Goal: Task Accomplishment & Management: Manage account settings

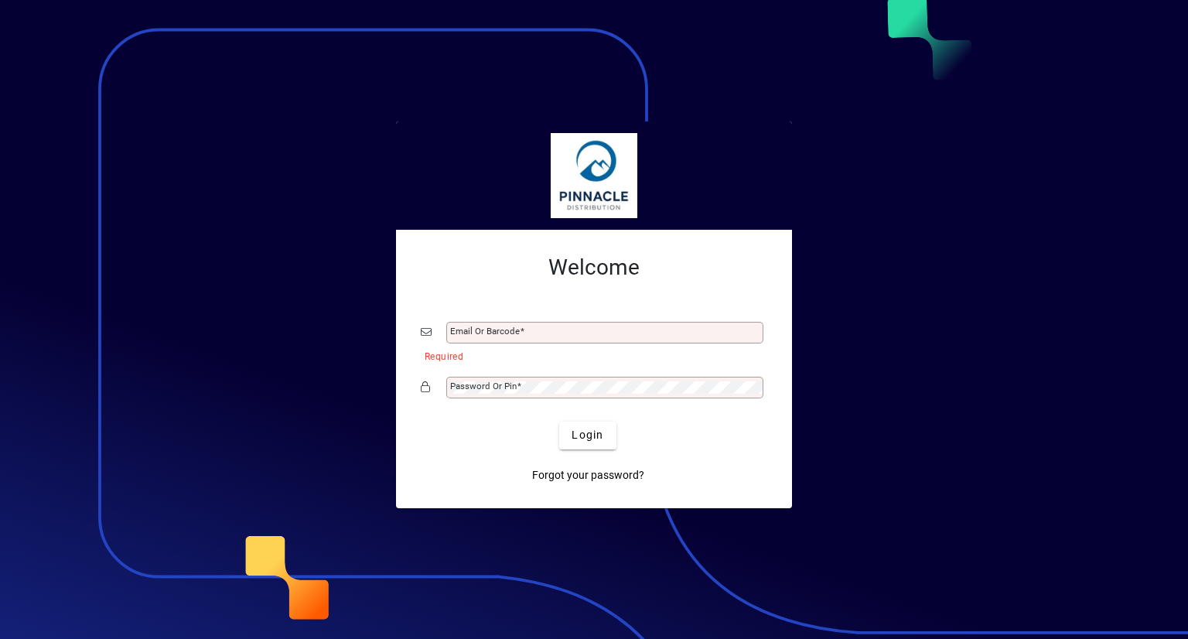
click at [552, 338] on div "Email or Barcode" at bounding box center [594, 332] width 346 height 29
click at [553, 336] on input "Email or Barcode" at bounding box center [606, 332] width 312 height 12
type input "**********"
click at [560, 373] on div "Password or Pin" at bounding box center [594, 387] width 346 height 29
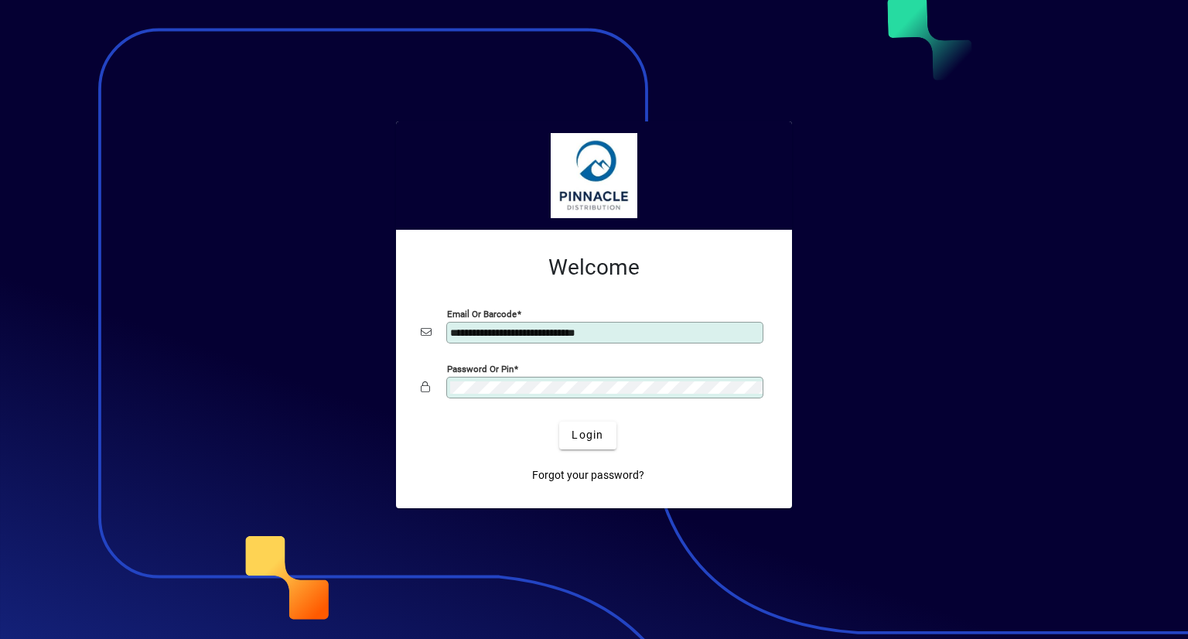
click at [559, 421] on button "Login" at bounding box center [587, 435] width 56 height 28
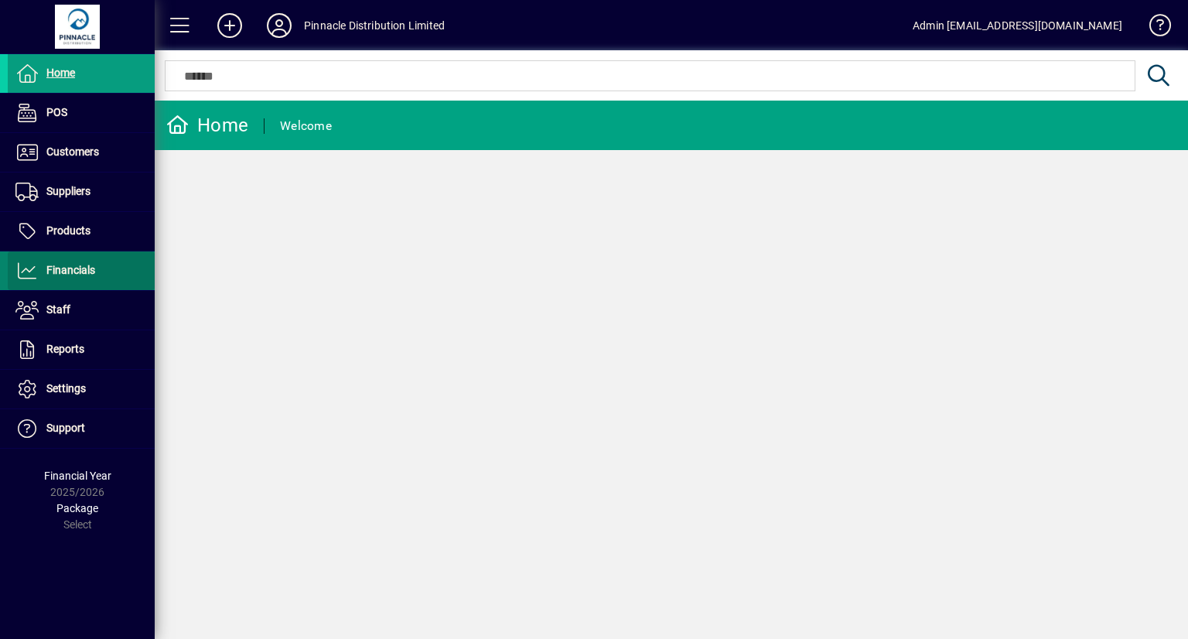
click at [88, 278] on link "Financials" at bounding box center [81, 270] width 147 height 39
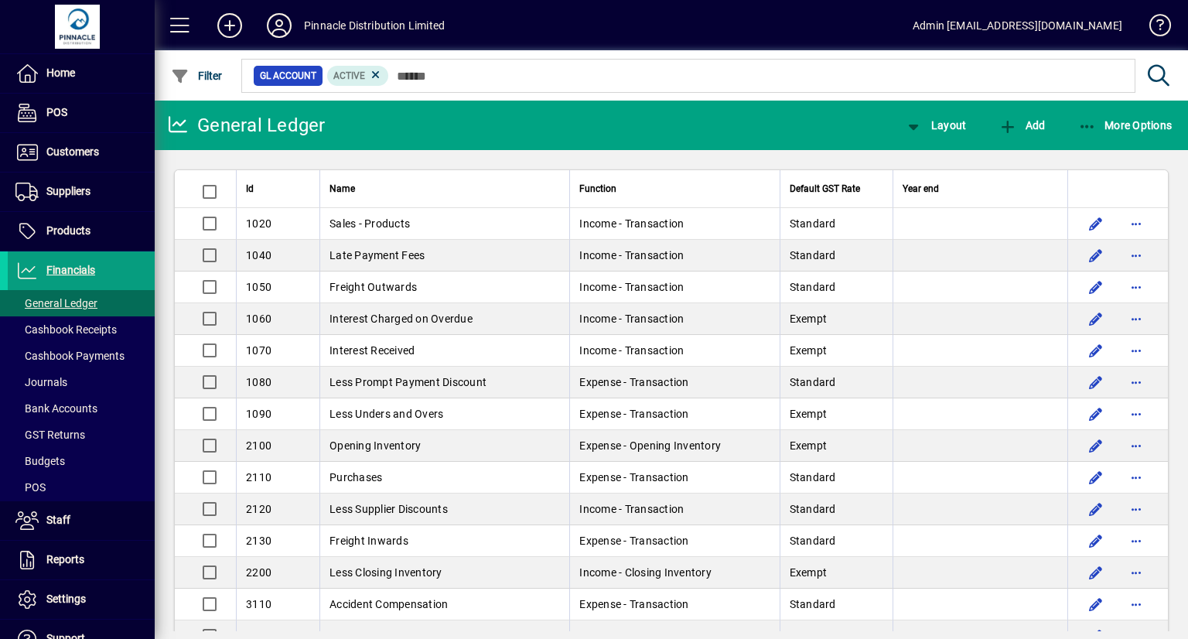
drag, startPoint x: 76, startPoint y: 401, endPoint x: 313, endPoint y: 346, distance: 243.5
click at [76, 402] on span "Bank Accounts" at bounding box center [56, 408] width 82 height 12
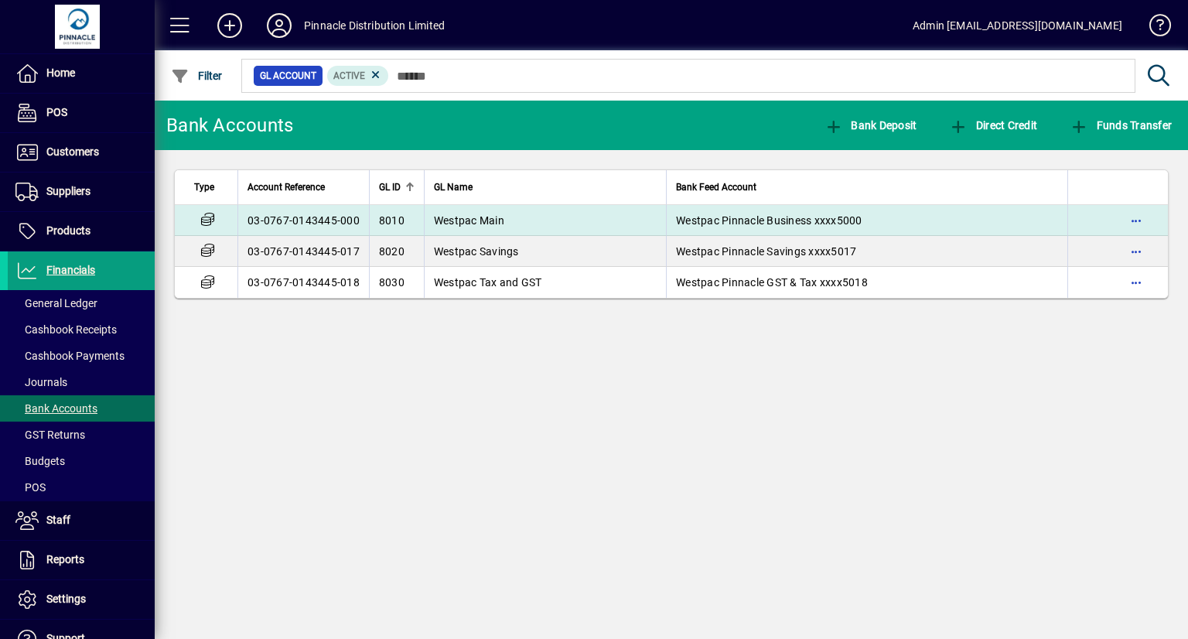
click at [488, 216] on span "Westpac Main" at bounding box center [469, 220] width 70 height 12
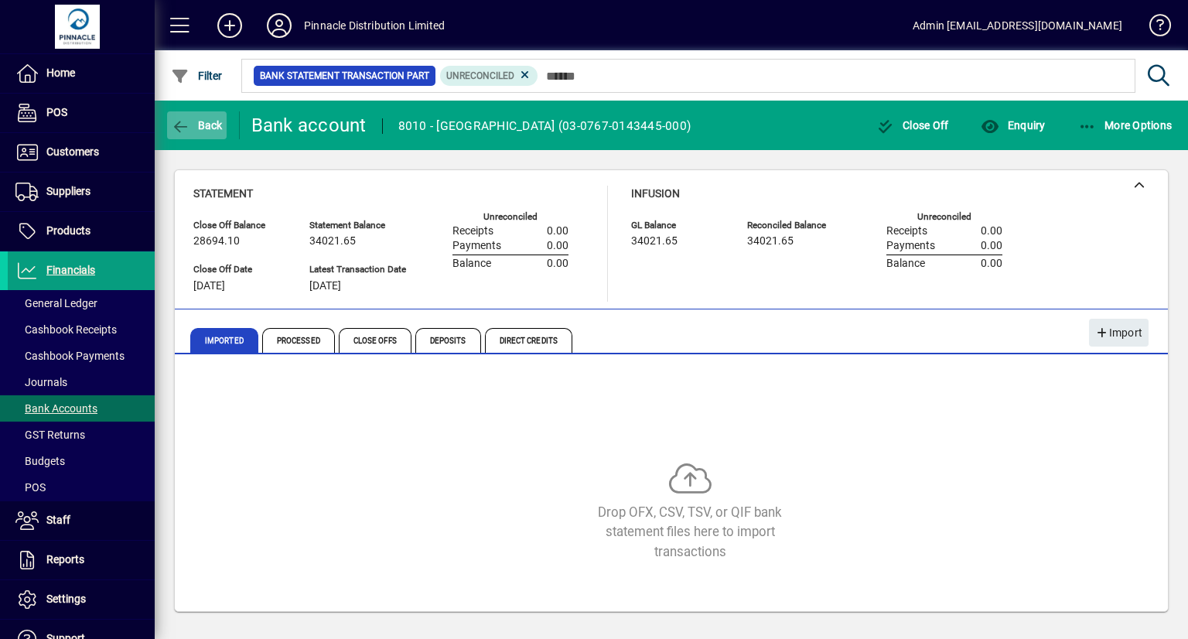
click at [197, 110] on span "button" at bounding box center [197, 125] width 60 height 37
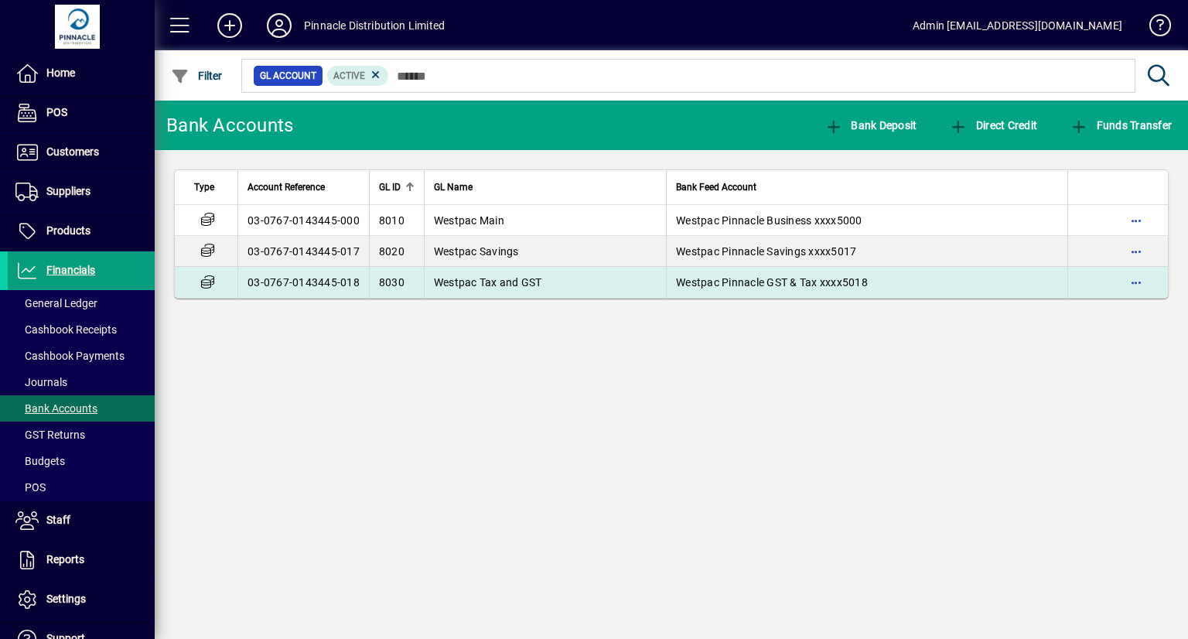
click at [582, 294] on td "Westpac Tax and GST" at bounding box center [545, 282] width 242 height 31
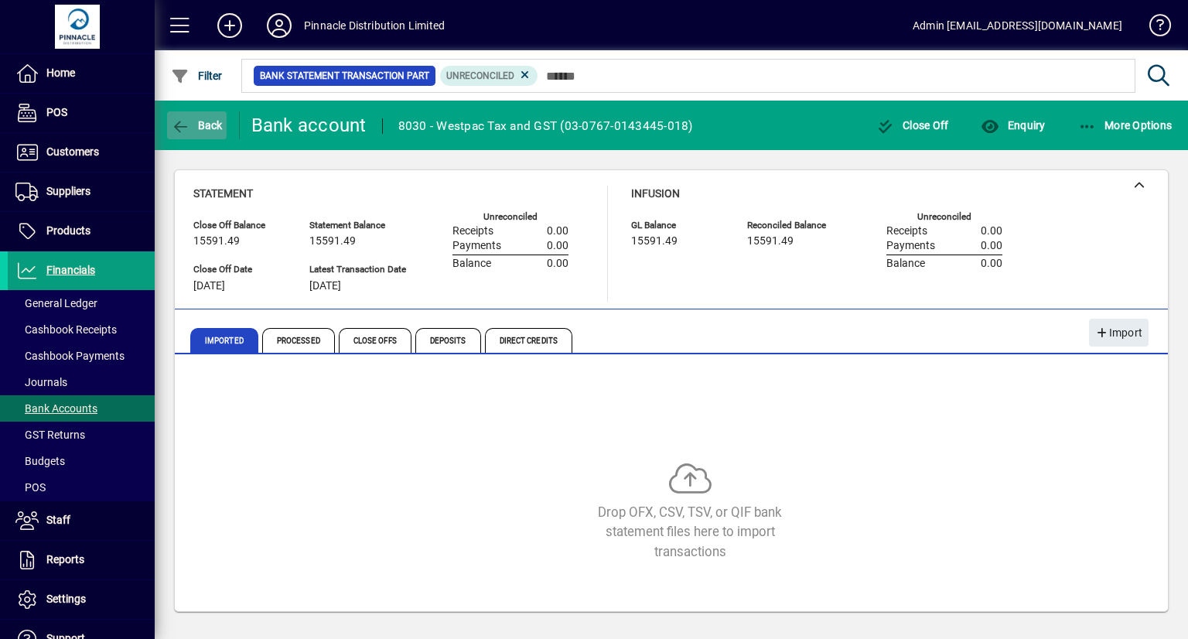
click at [210, 122] on span "Back" at bounding box center [197, 125] width 52 height 12
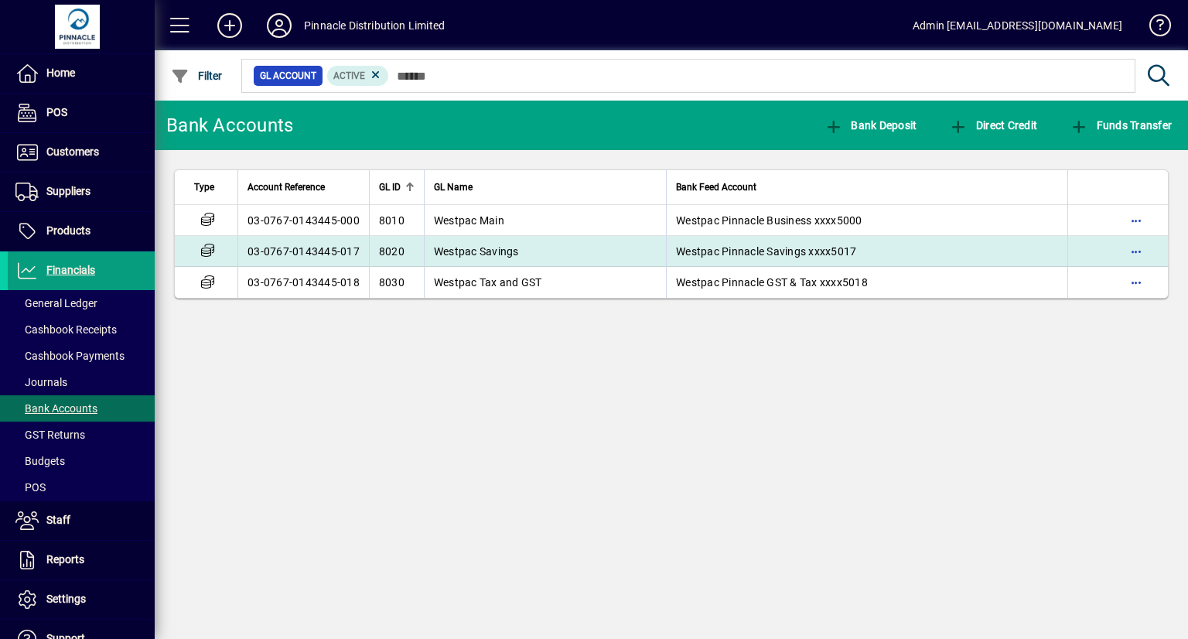
click at [586, 236] on td "Westpac Savings" at bounding box center [545, 251] width 242 height 31
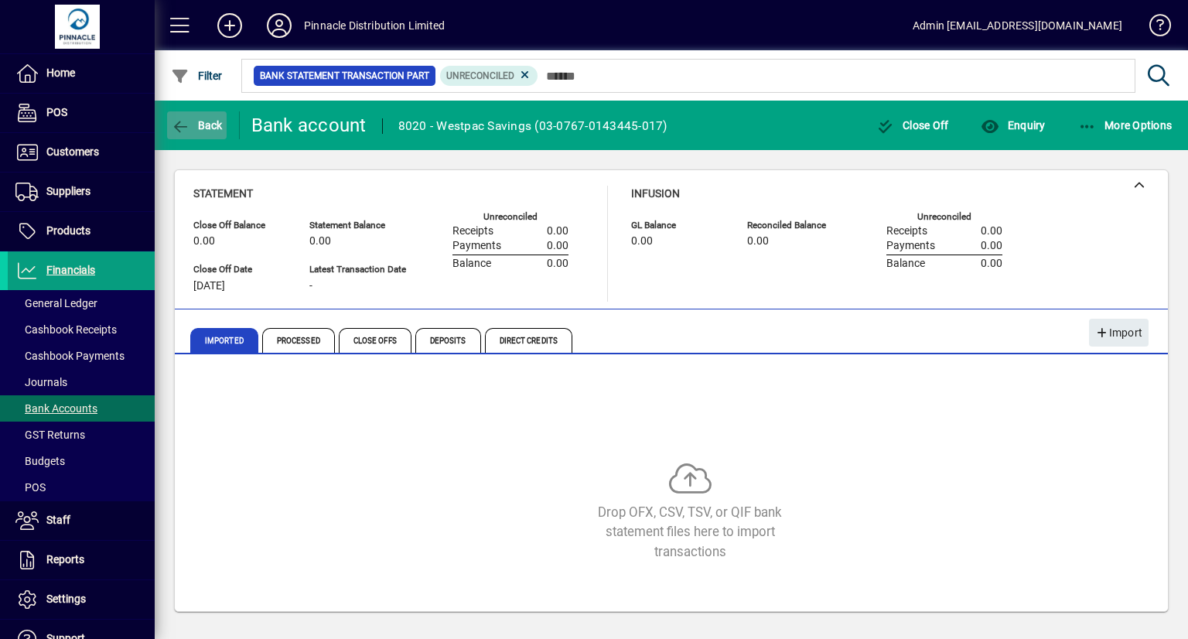
click at [210, 124] on span "Back" at bounding box center [197, 125] width 52 height 12
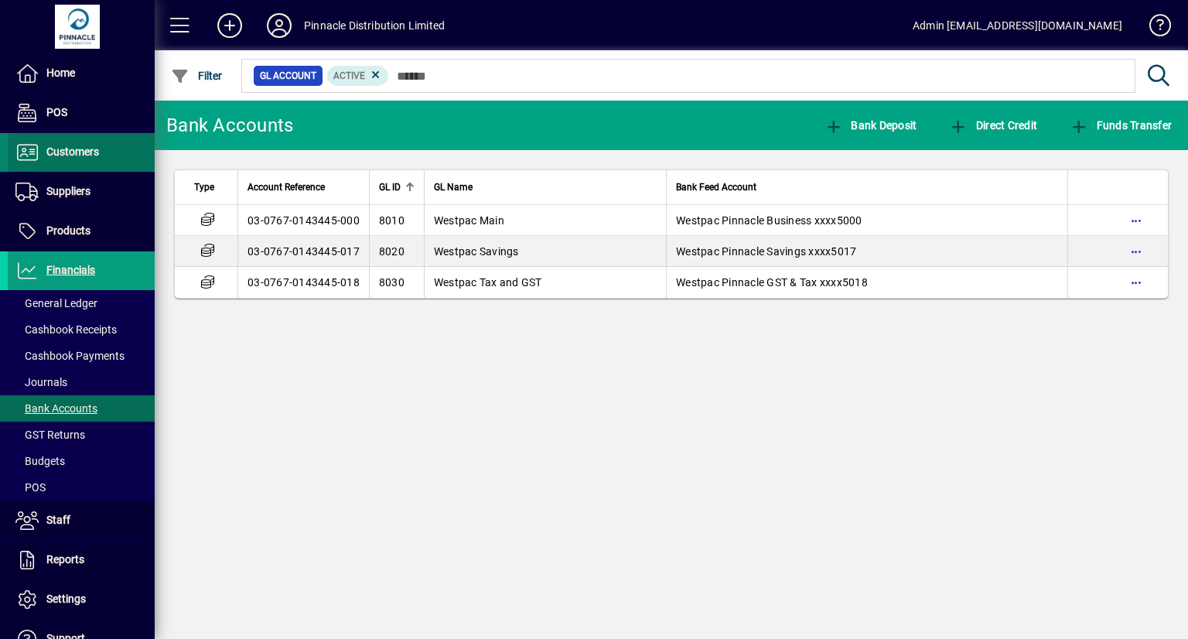
click at [101, 145] on span at bounding box center [81, 152] width 147 height 37
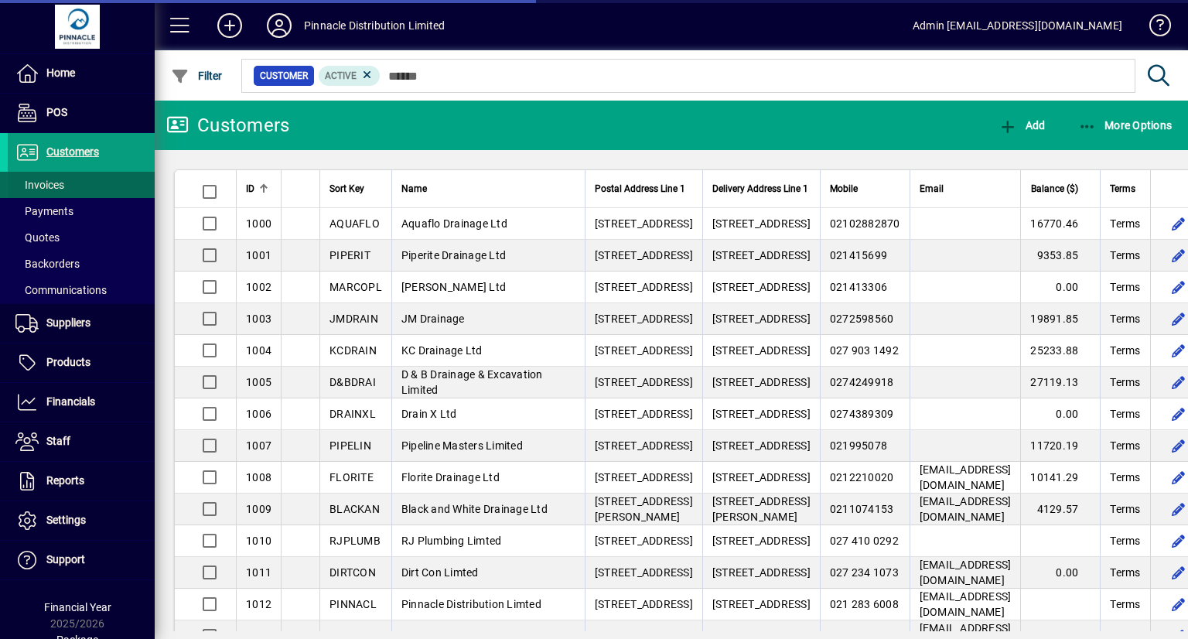
click at [69, 177] on span at bounding box center [81, 184] width 147 height 37
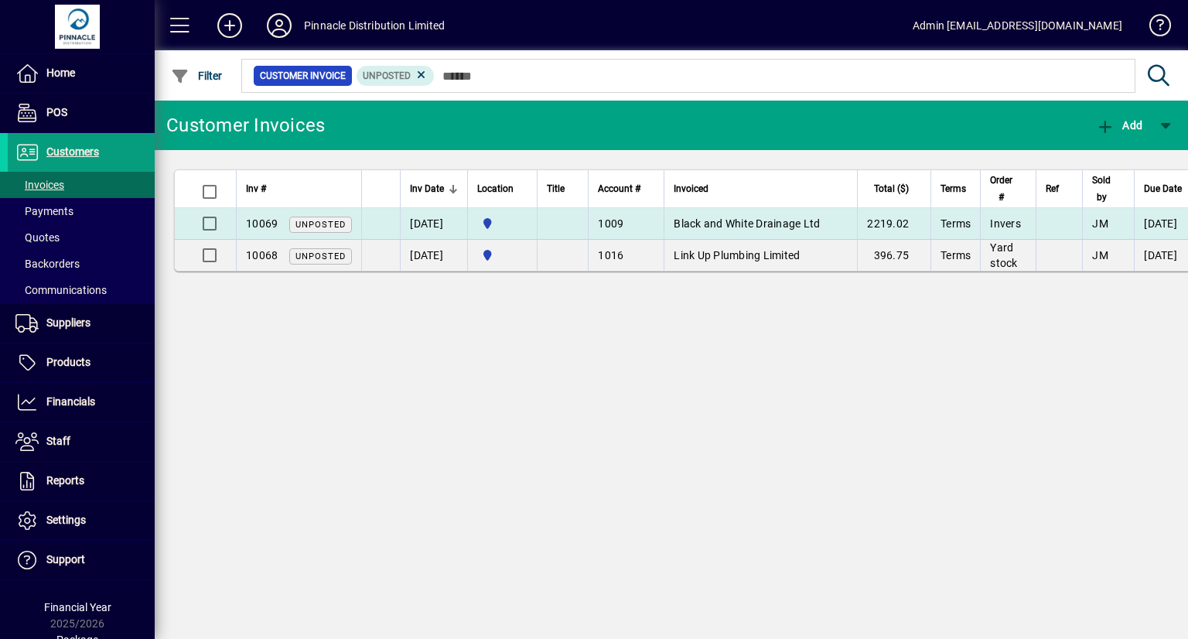
click at [784, 227] on span "Black and White Drainage Ltd" at bounding box center [747, 223] width 146 height 12
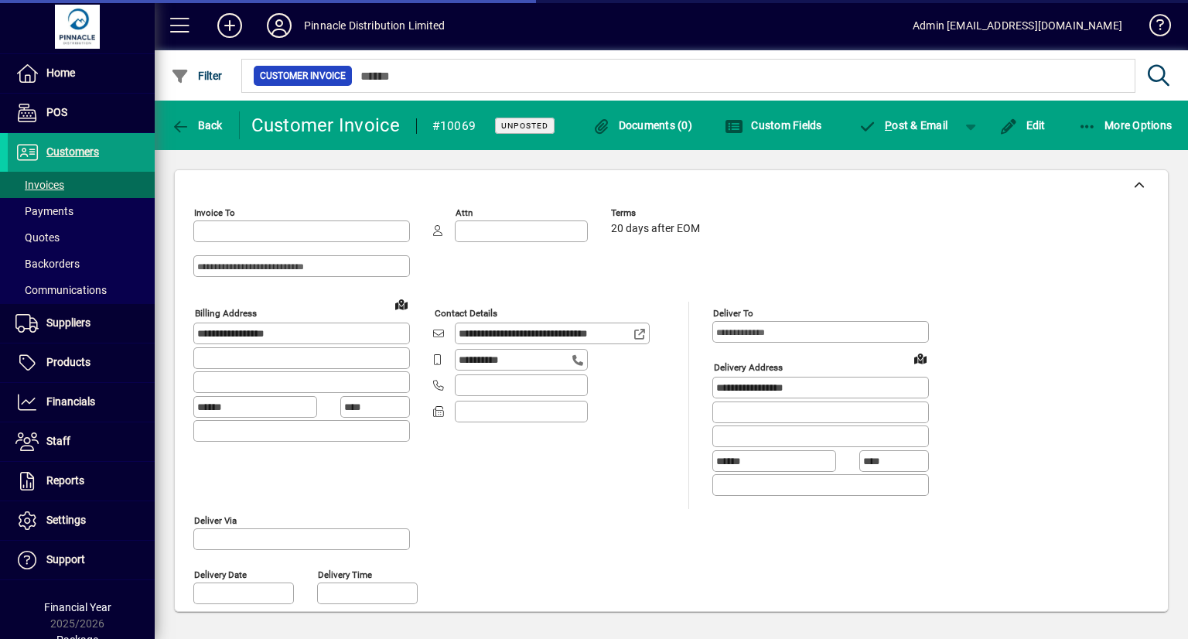
type input "**********"
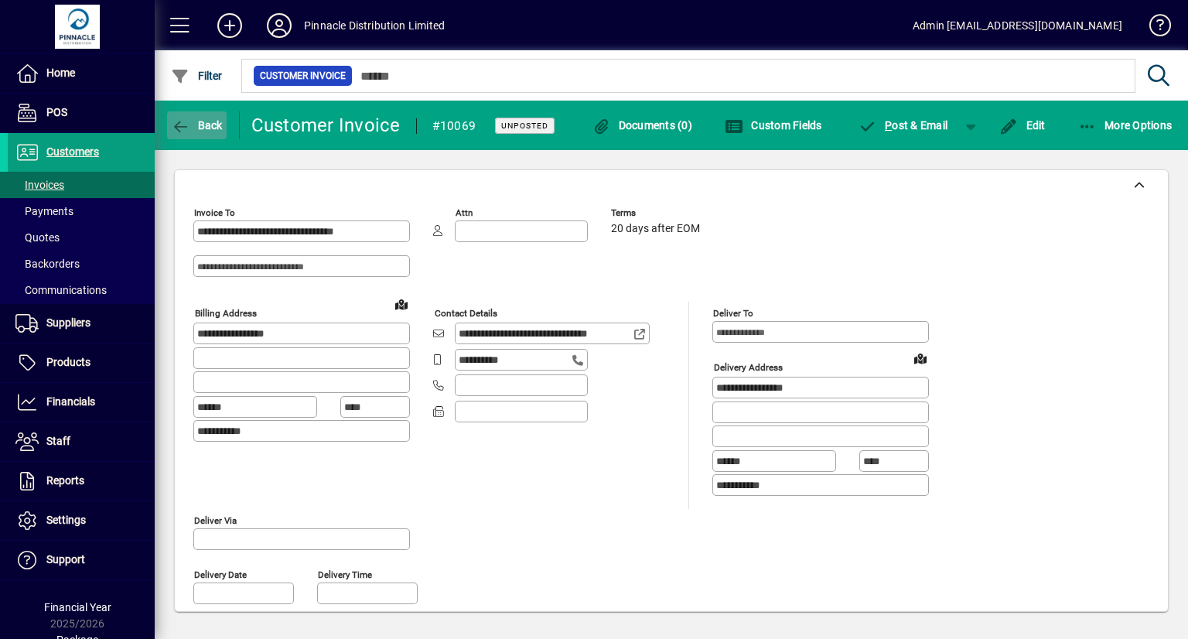
click at [207, 128] on span "Back" at bounding box center [197, 125] width 52 height 12
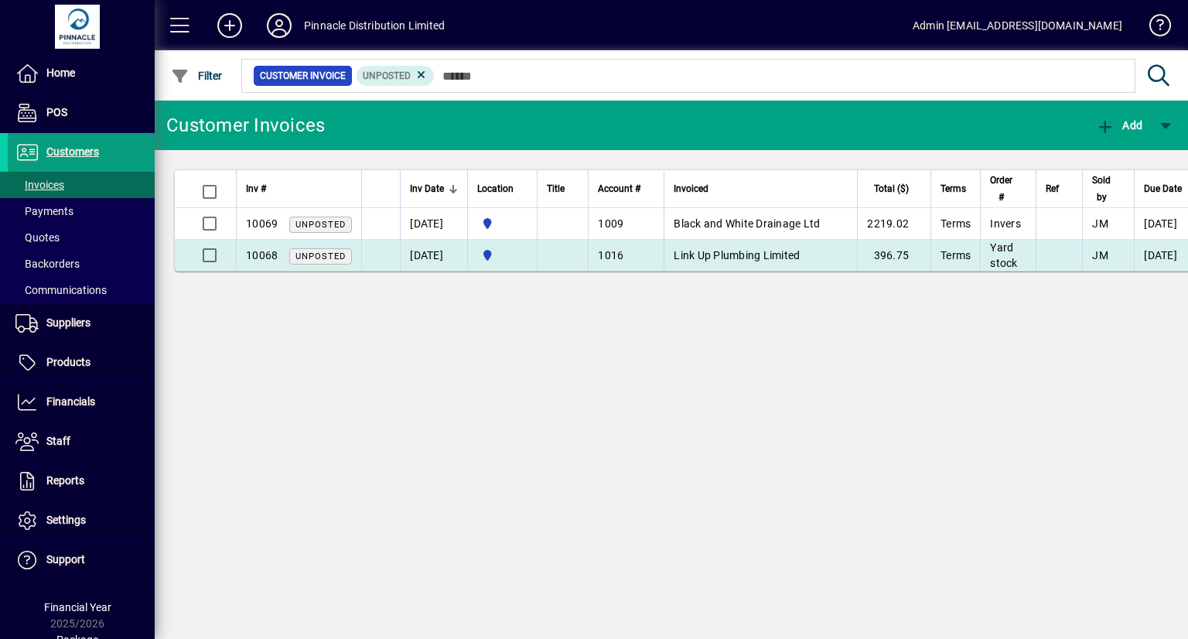
click at [790, 262] on td "Link Up Plumbing Limited" at bounding box center [759, 255] width 193 height 31
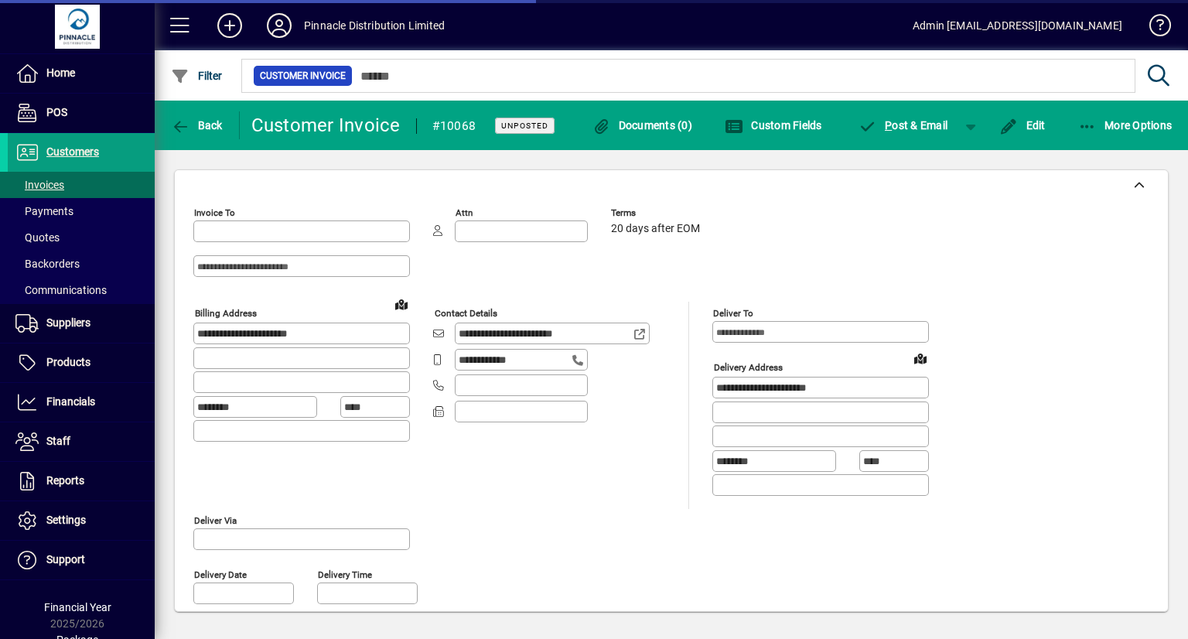
type input "**********"
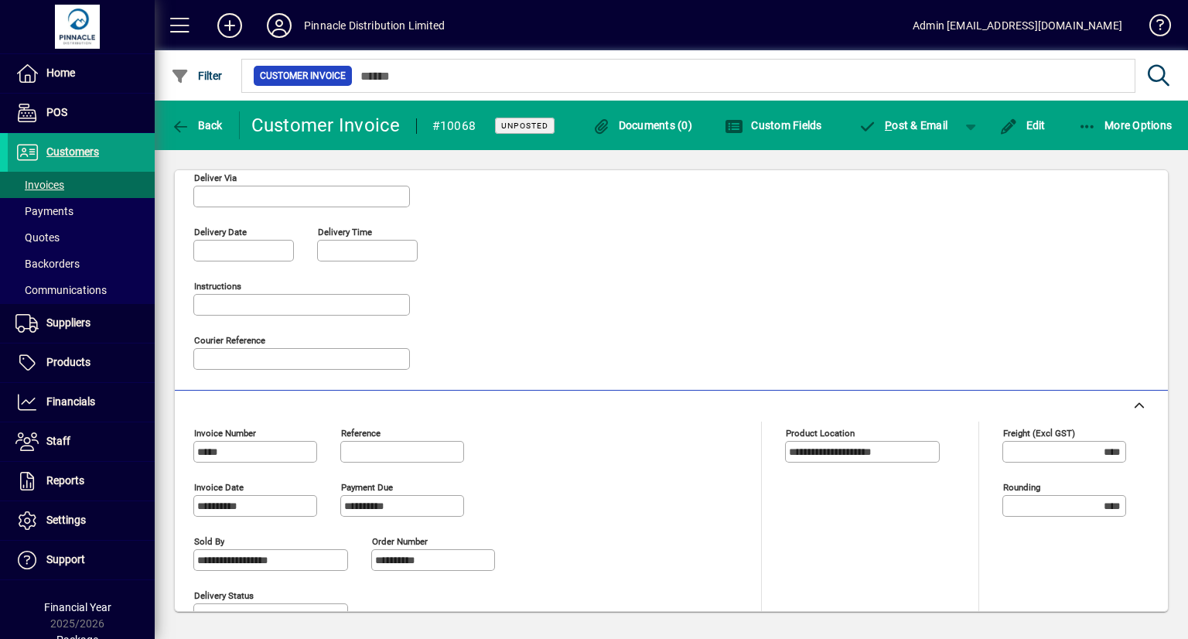
scroll to position [269, 0]
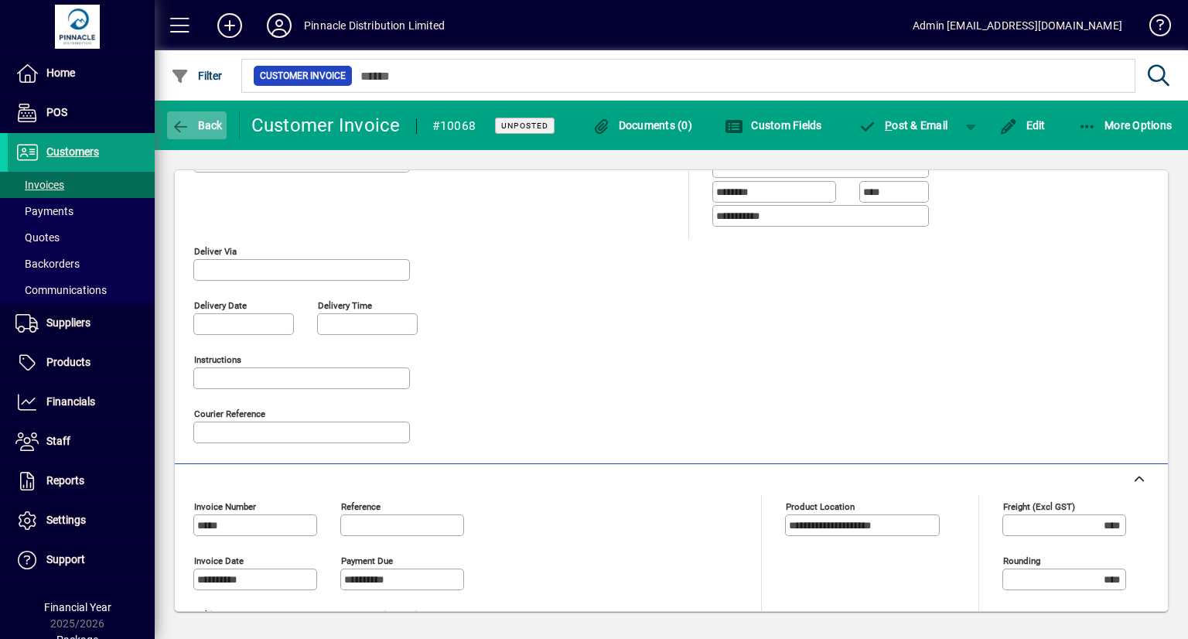
click at [190, 115] on span "button" at bounding box center [197, 125] width 60 height 37
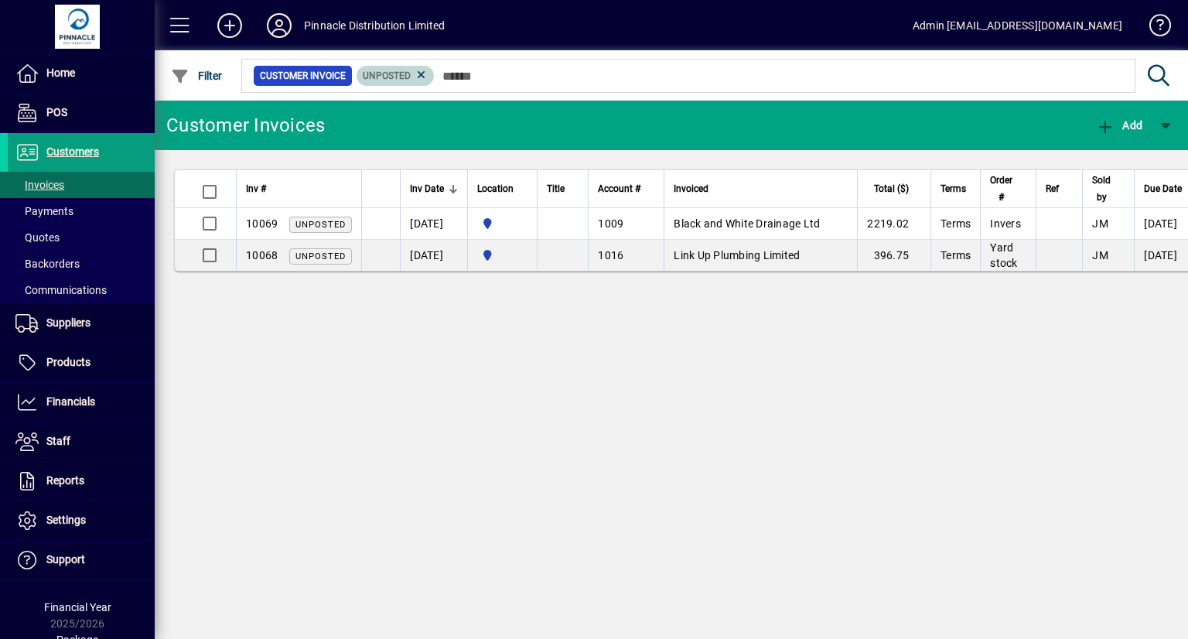
click at [419, 78] on icon at bounding box center [421, 75] width 14 height 14
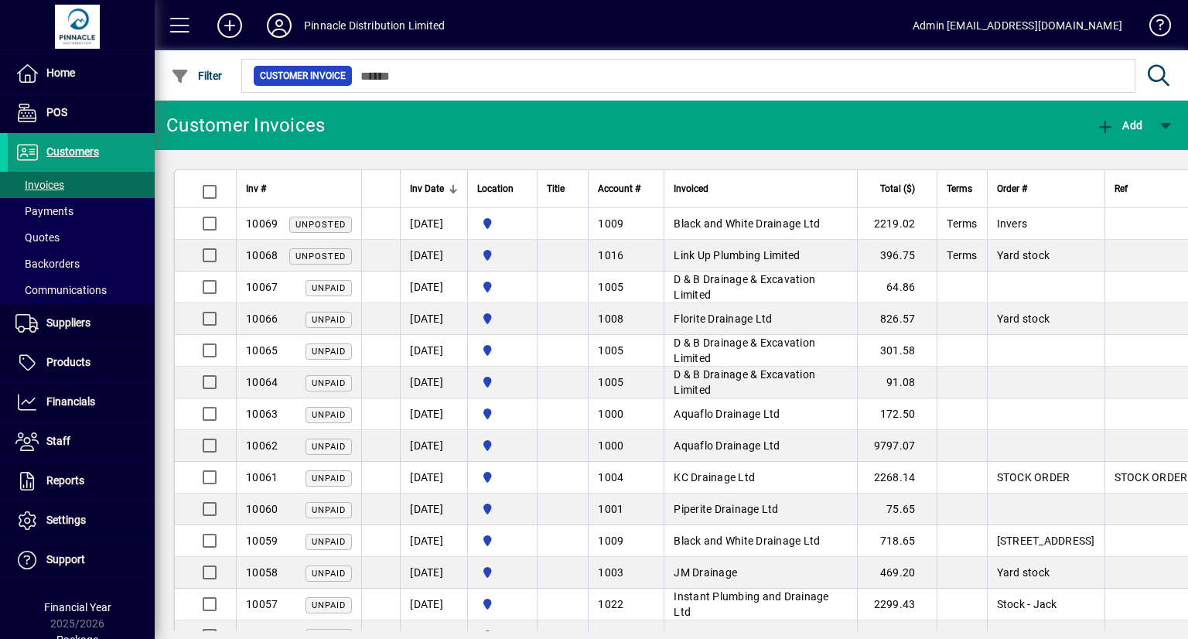
click at [782, 278] on span "D & B Drainage & Excavation Limited" at bounding box center [745, 287] width 142 height 28
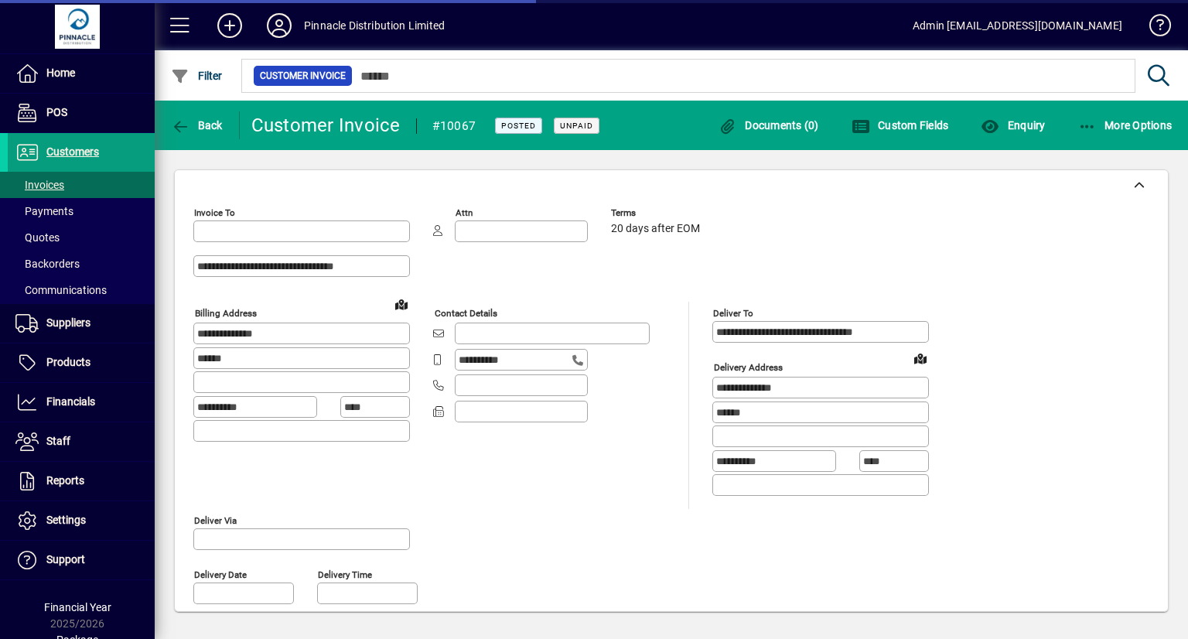
type input "**********"
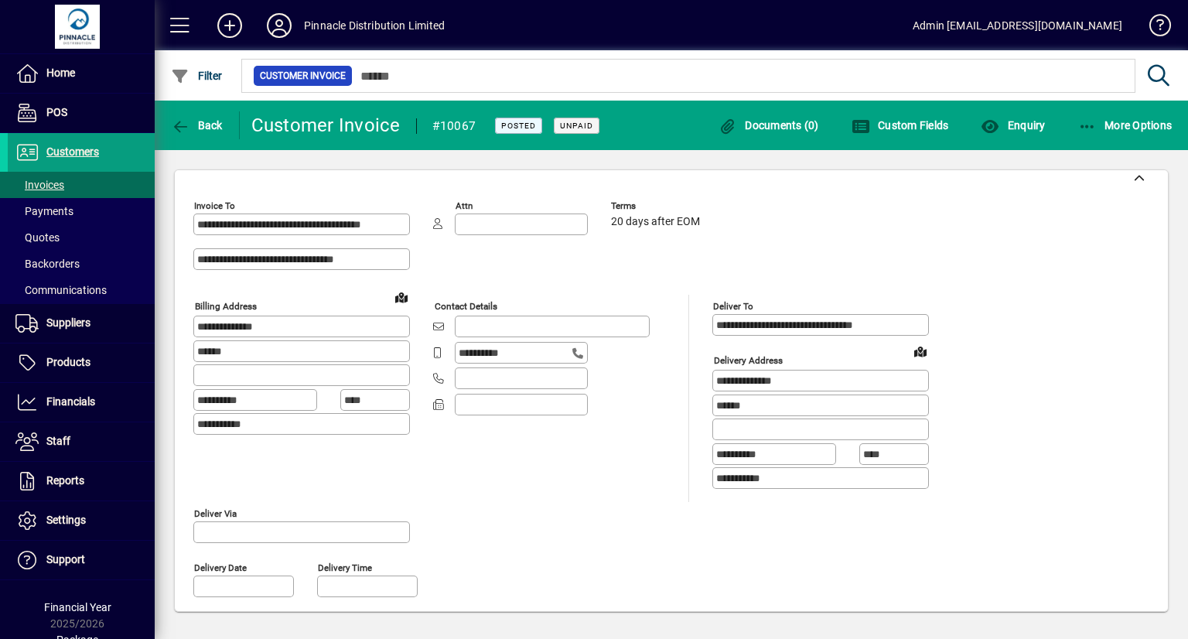
scroll to position [6, 0]
click at [203, 124] on span "Back" at bounding box center [197, 125] width 52 height 12
